Goal: Information Seeking & Learning: Find specific fact

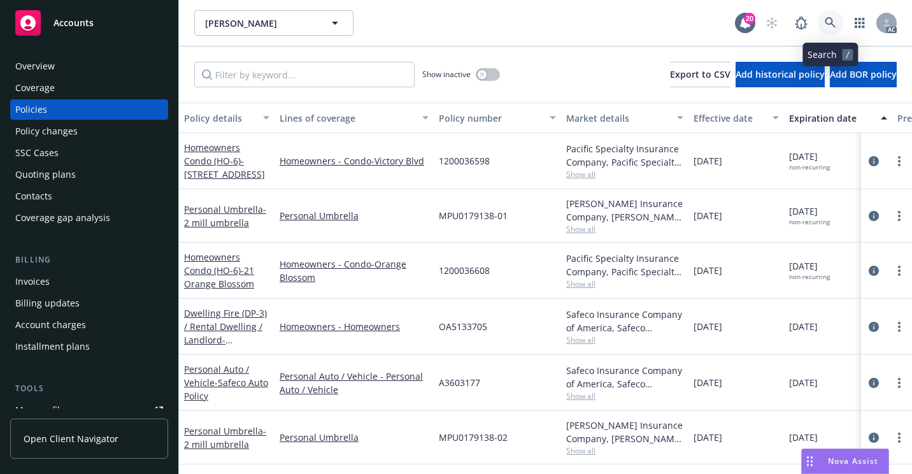
click at [826, 25] on icon at bounding box center [830, 22] width 11 height 11
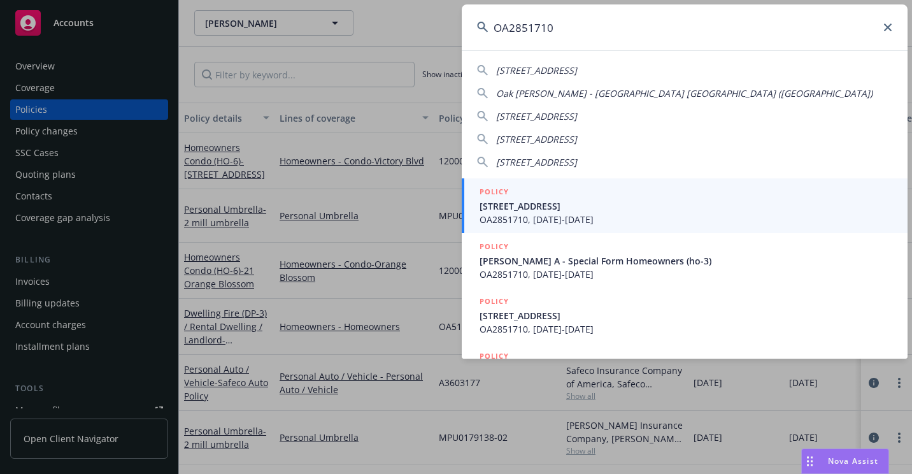
type input "OA2851710"
click at [555, 218] on span "OA2851710, [DATE]-[DATE]" at bounding box center [685, 219] width 413 height 13
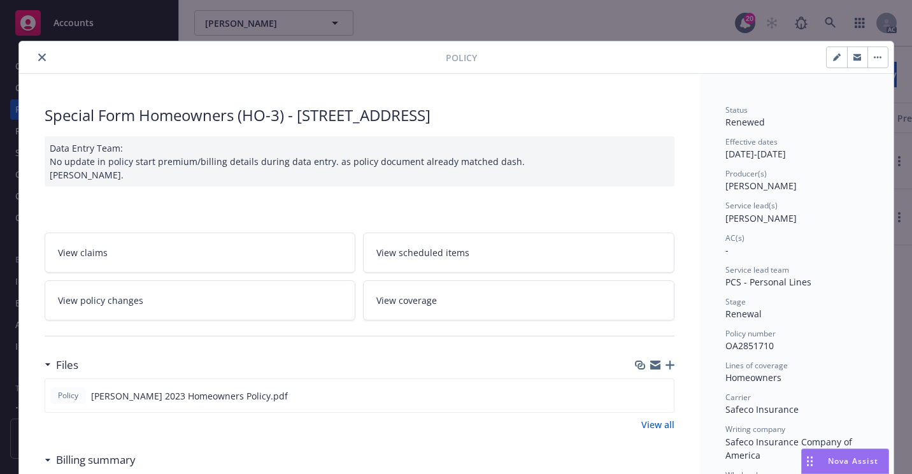
click at [38, 57] on icon "close" at bounding box center [42, 57] width 8 height 8
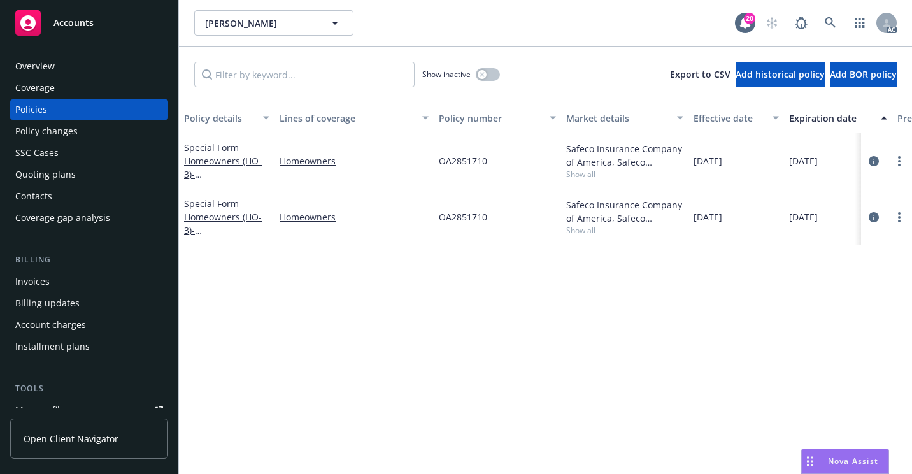
click at [95, 61] on div "Overview" at bounding box center [89, 66] width 148 height 20
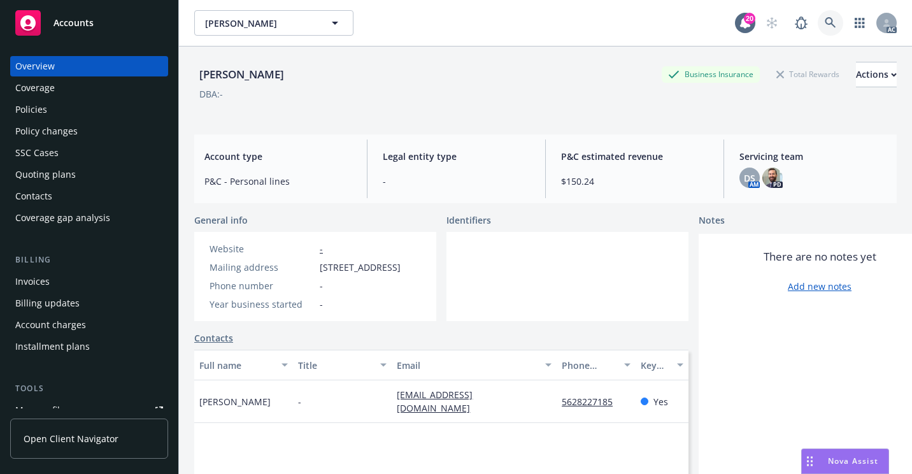
click at [818, 33] on link at bounding box center [830, 22] width 25 height 25
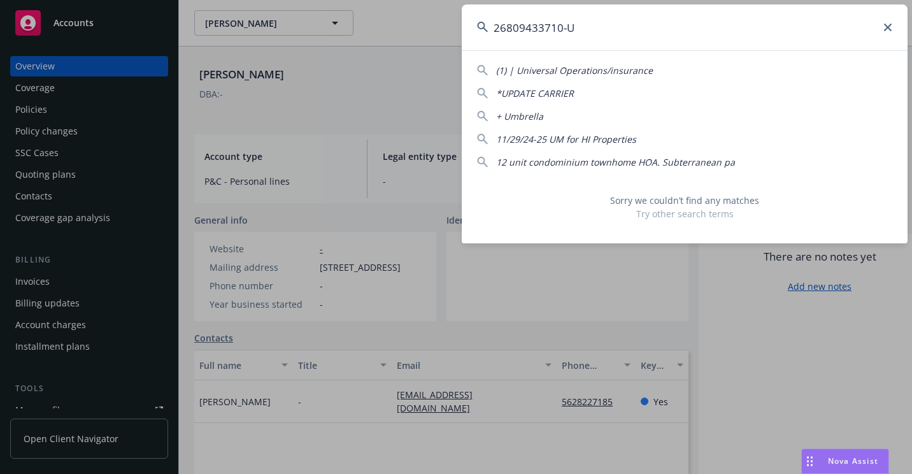
drag, startPoint x: 669, startPoint y: 39, endPoint x: 483, endPoint y: 36, distance: 185.9
click at [483, 36] on input "26809433710-U" at bounding box center [685, 27] width 446 height 46
paste input "[PERSON_NAME] [PERSON_NAME]"
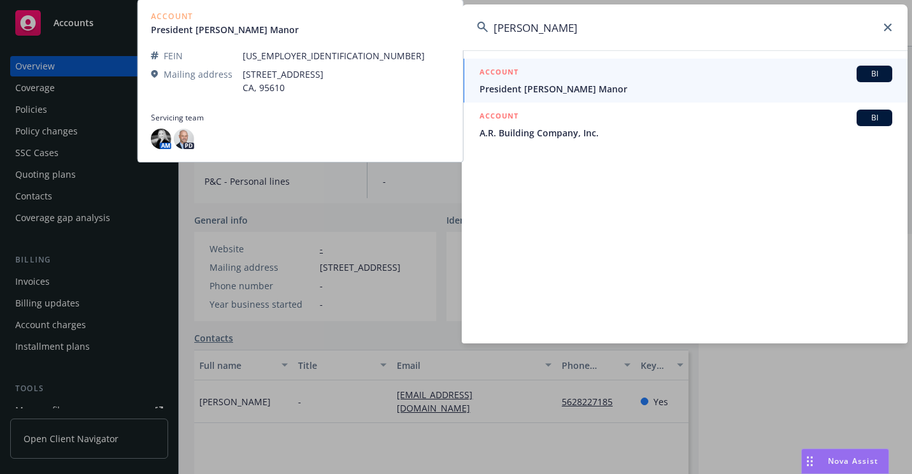
type input "[PERSON_NAME]"
